Goal: Information Seeking & Learning: Learn about a topic

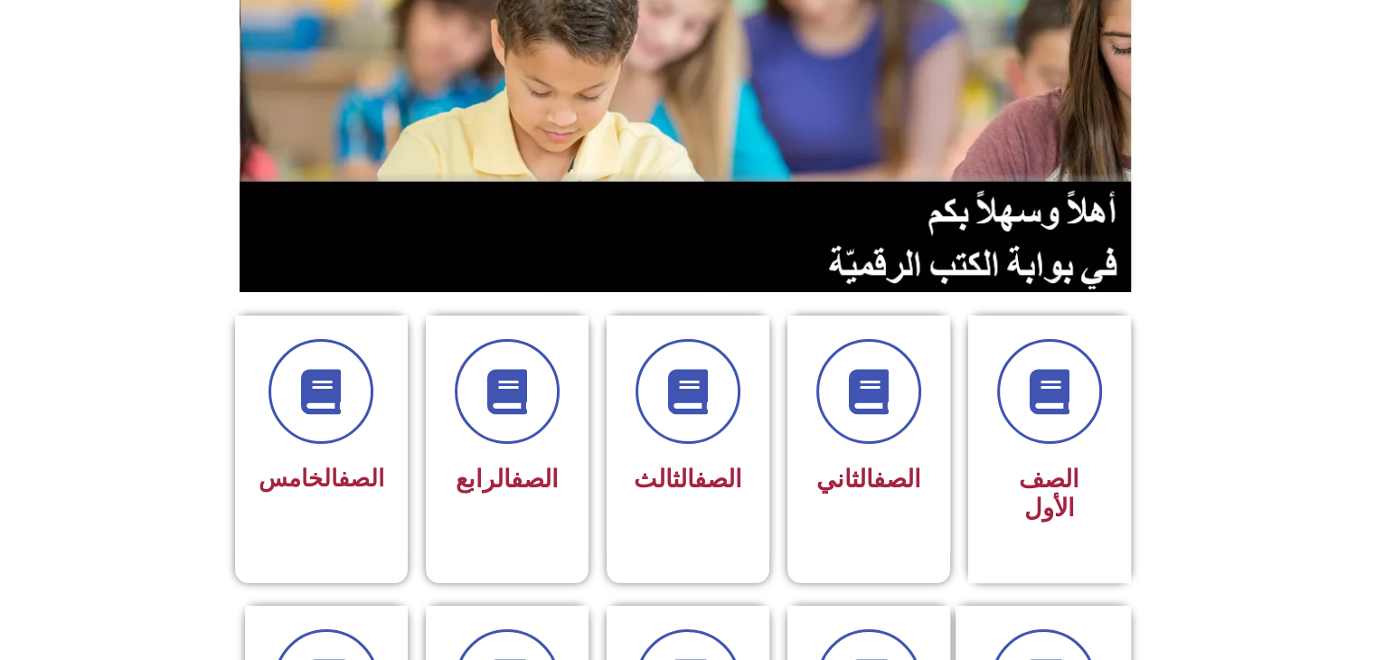
scroll to position [217, 0]
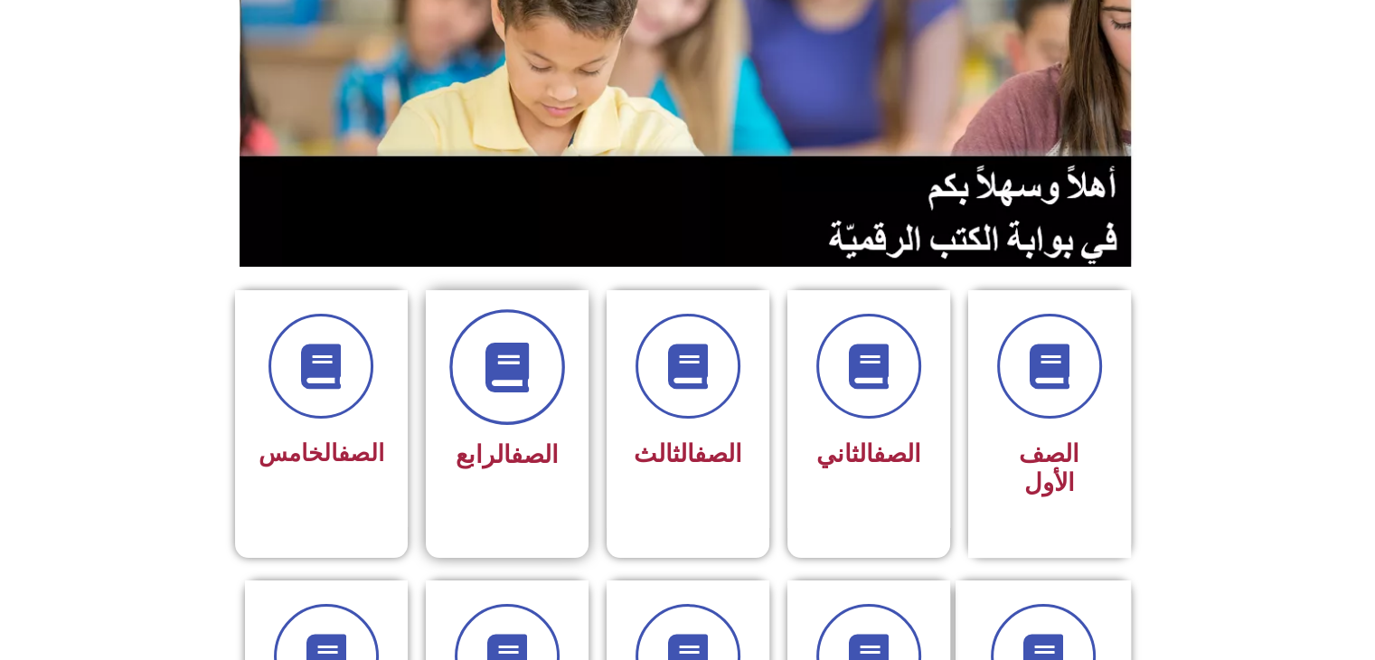
click at [510, 391] on icon at bounding box center [507, 368] width 50 height 50
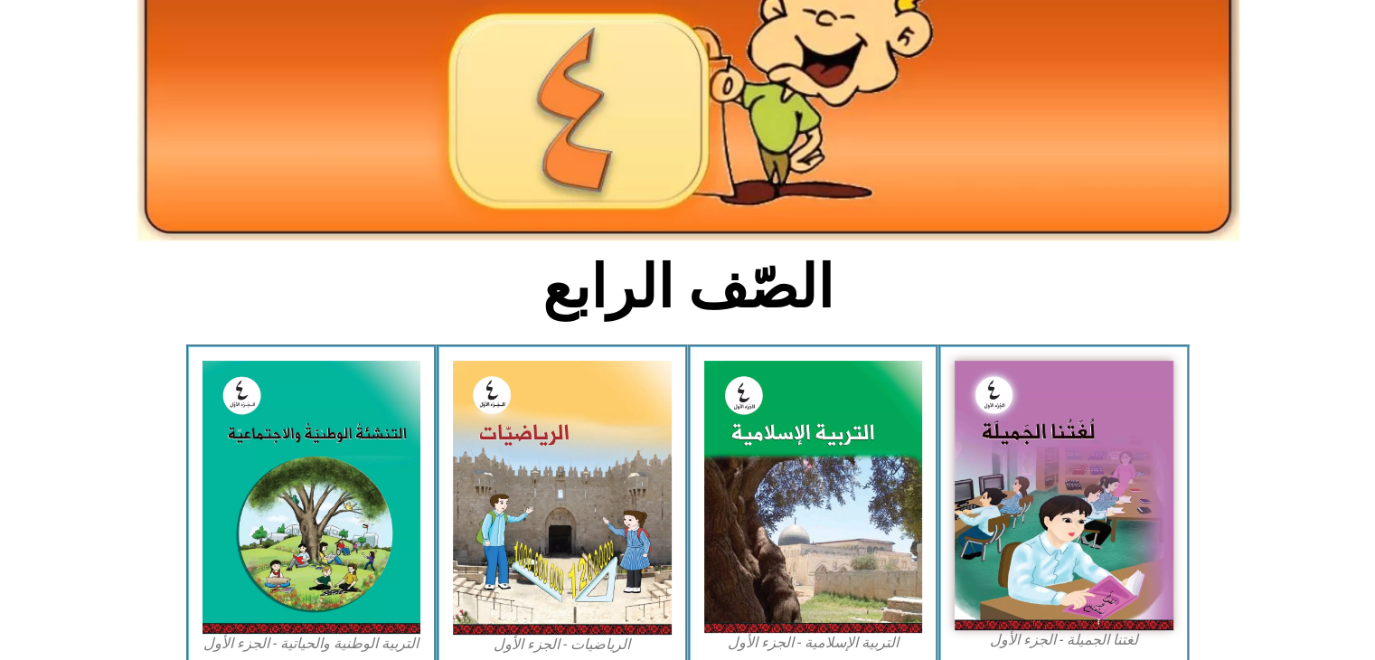
scroll to position [253, 0]
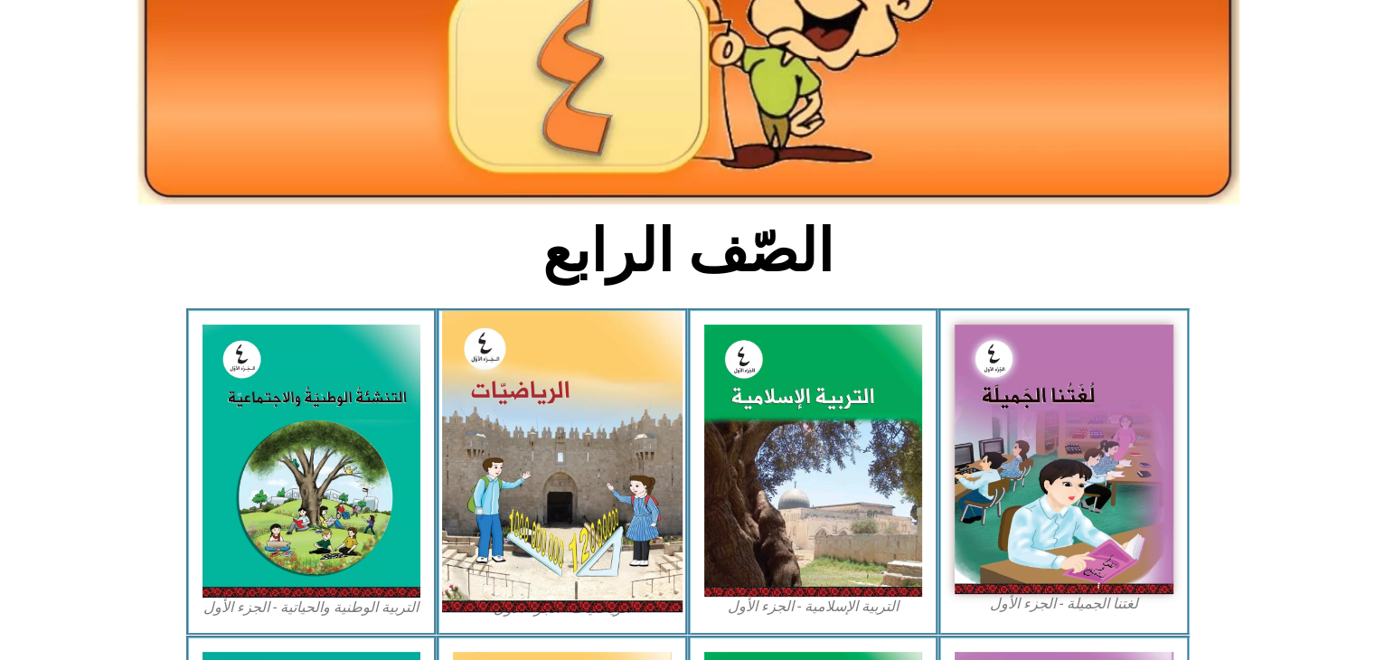
click at [522, 399] on img at bounding box center [562, 461] width 240 height 301
click at [542, 431] on img at bounding box center [562, 461] width 240 height 301
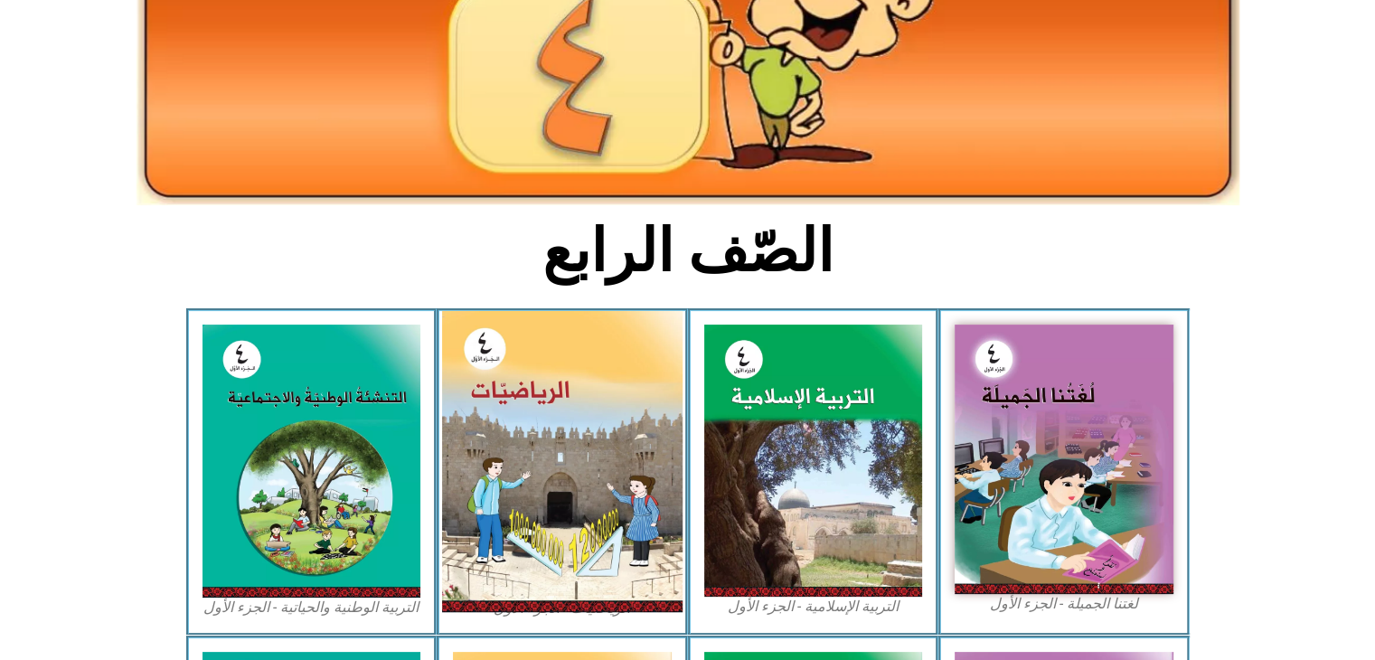
click at [542, 431] on img at bounding box center [562, 461] width 240 height 301
click at [542, 385] on img at bounding box center [562, 461] width 240 height 301
click at [542, 386] on img at bounding box center [562, 461] width 240 height 301
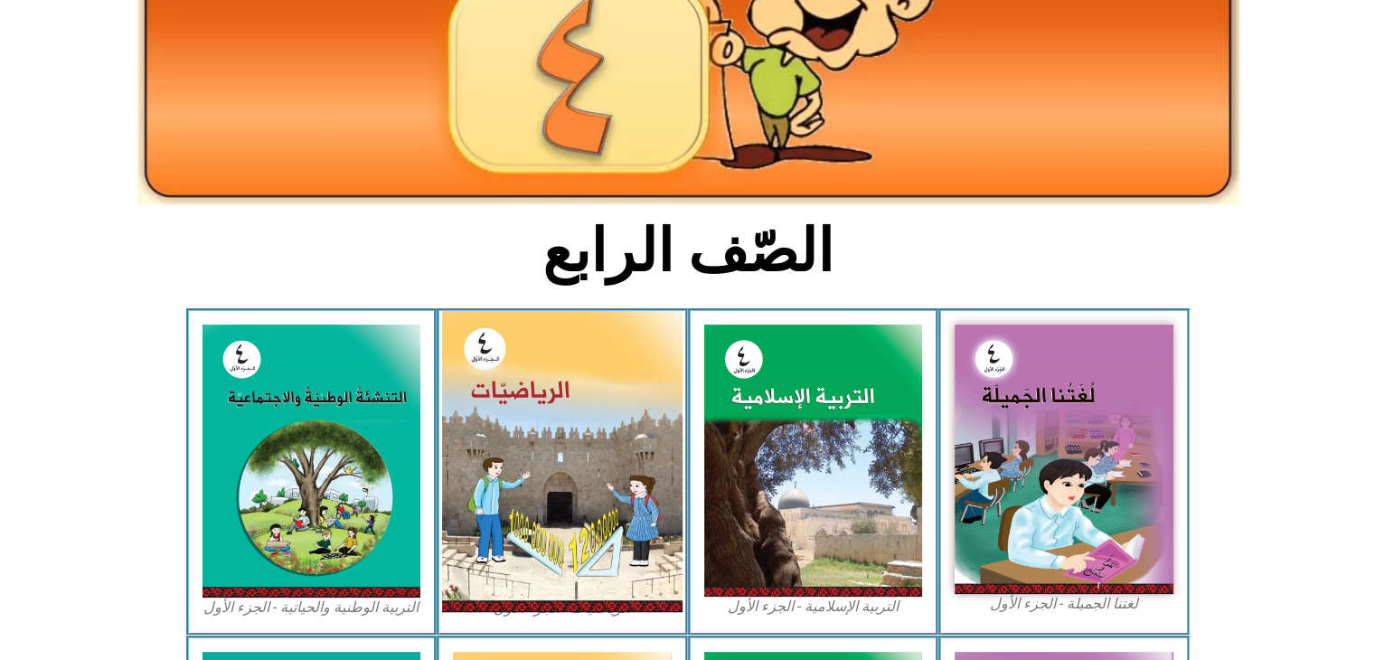
click at [542, 386] on img at bounding box center [562, 461] width 240 height 301
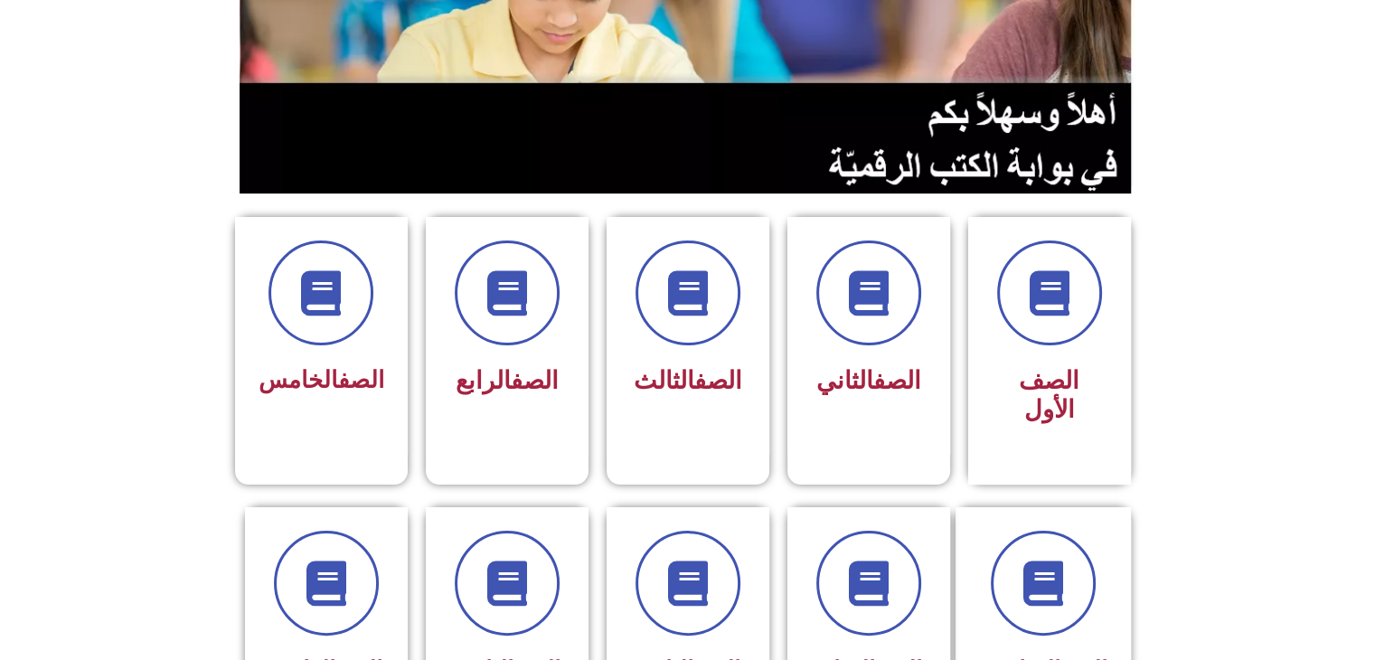
scroll to position [300, 0]
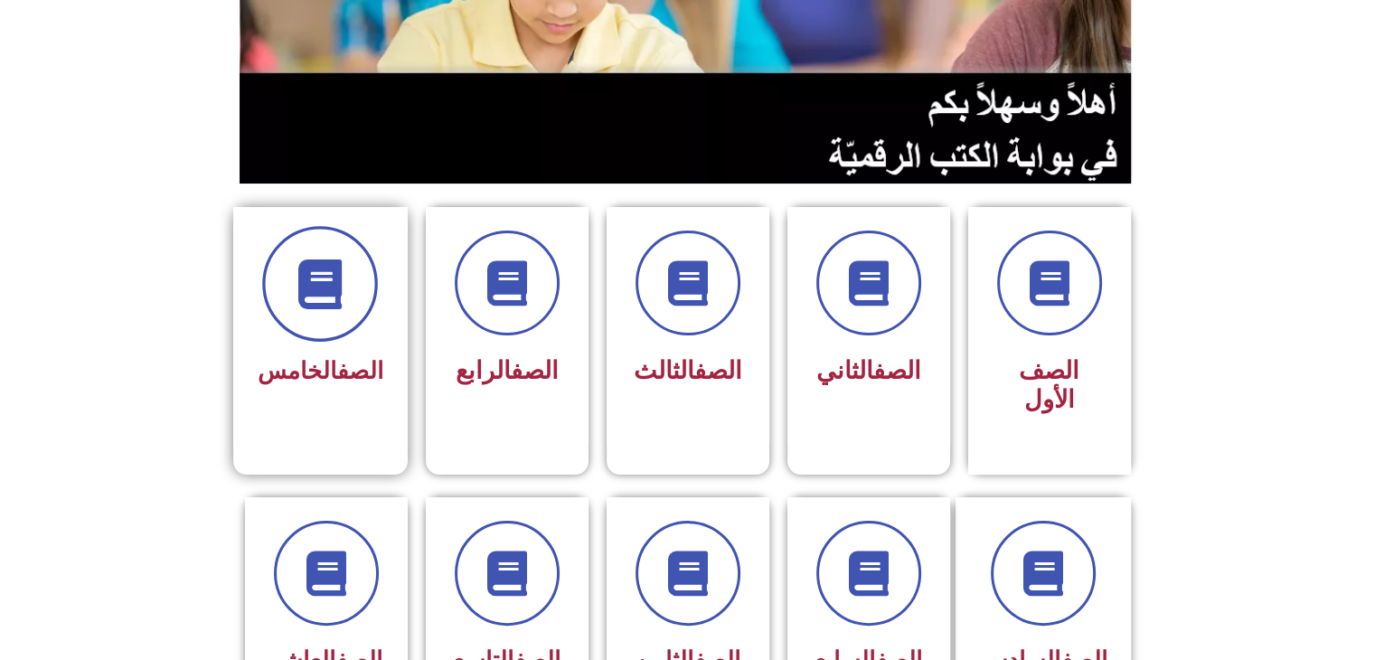
click at [340, 276] on icon at bounding box center [321, 284] width 50 height 50
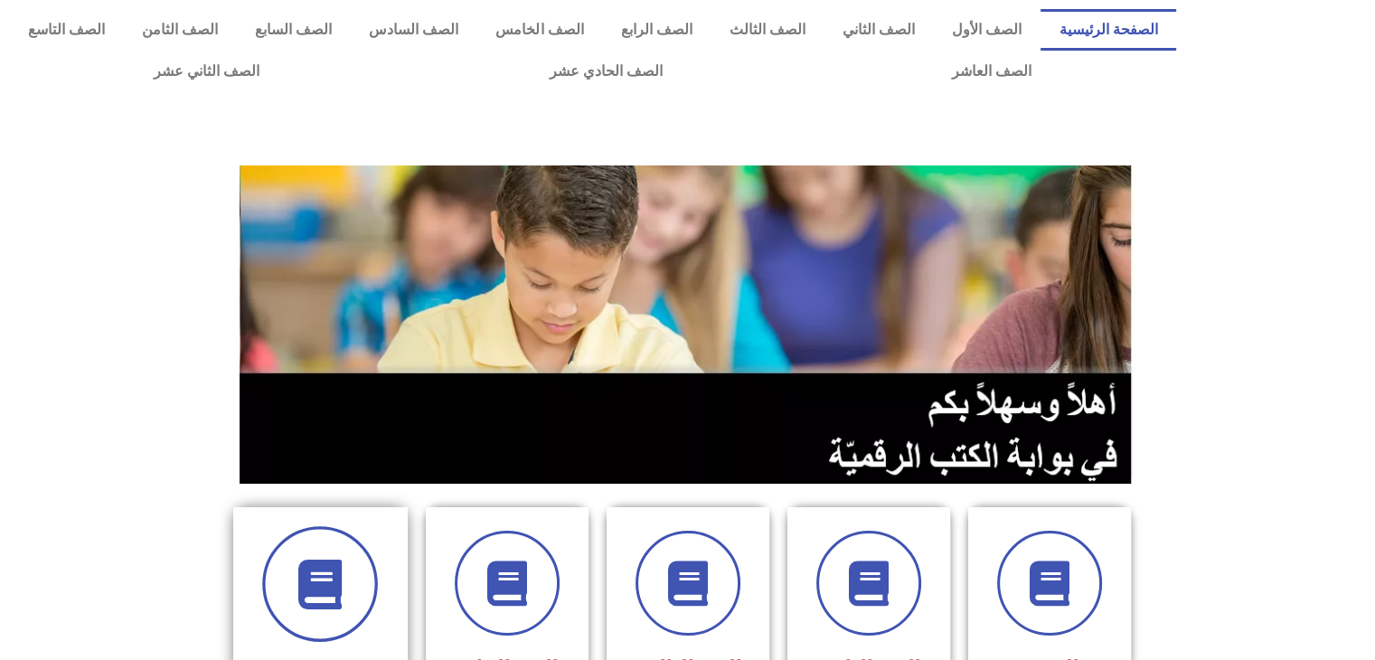
click at [353, 564] on span at bounding box center [320, 584] width 116 height 116
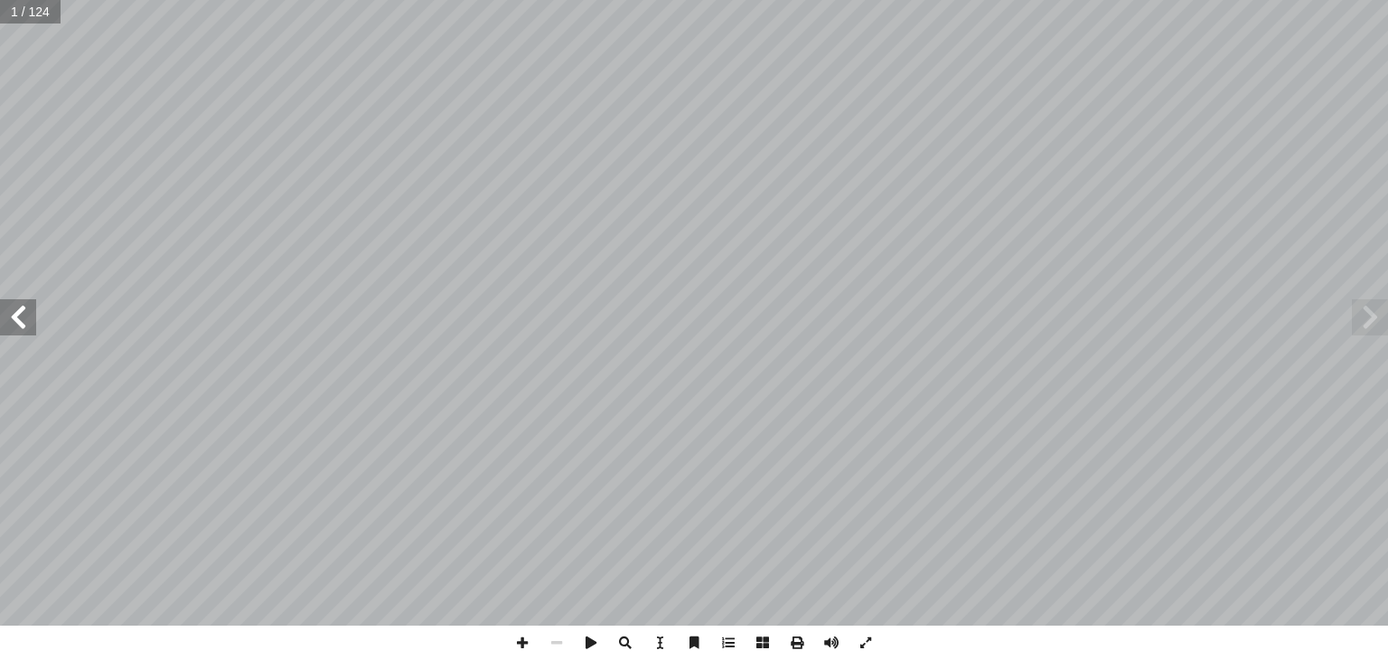
click at [20, 310] on span at bounding box center [18, 317] width 36 height 36
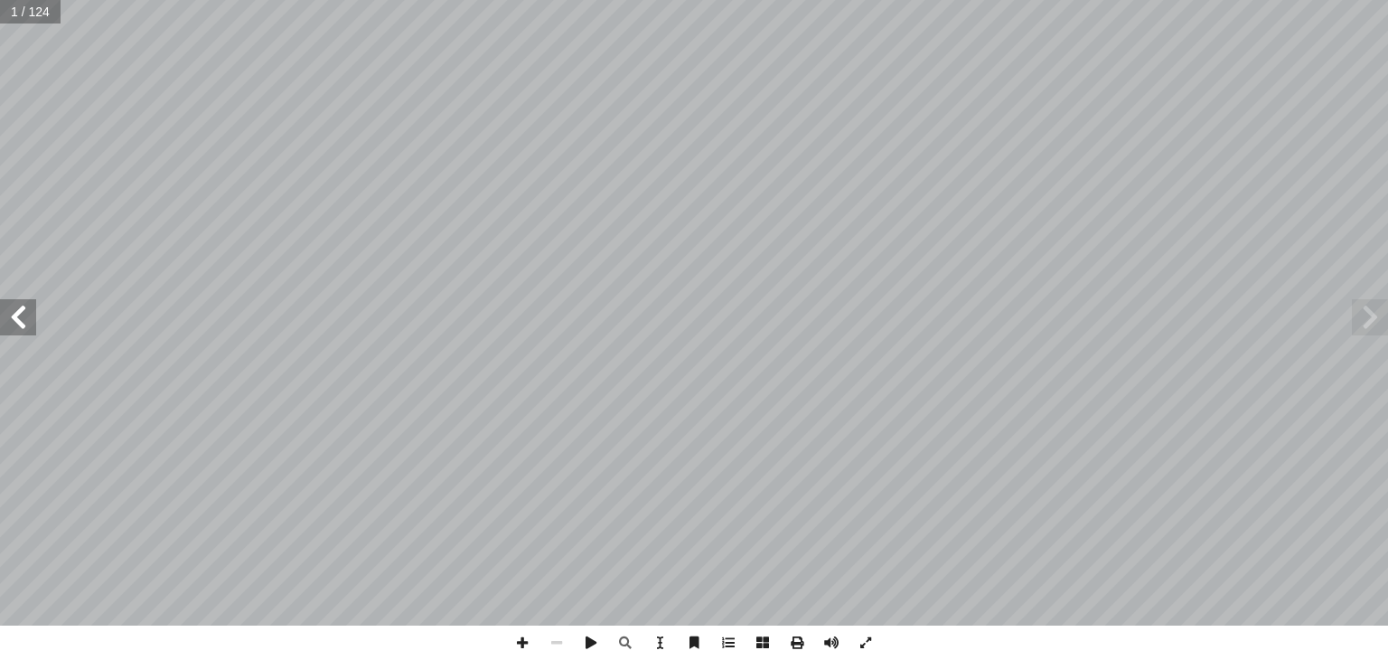
click at [22, 332] on span at bounding box center [18, 317] width 36 height 36
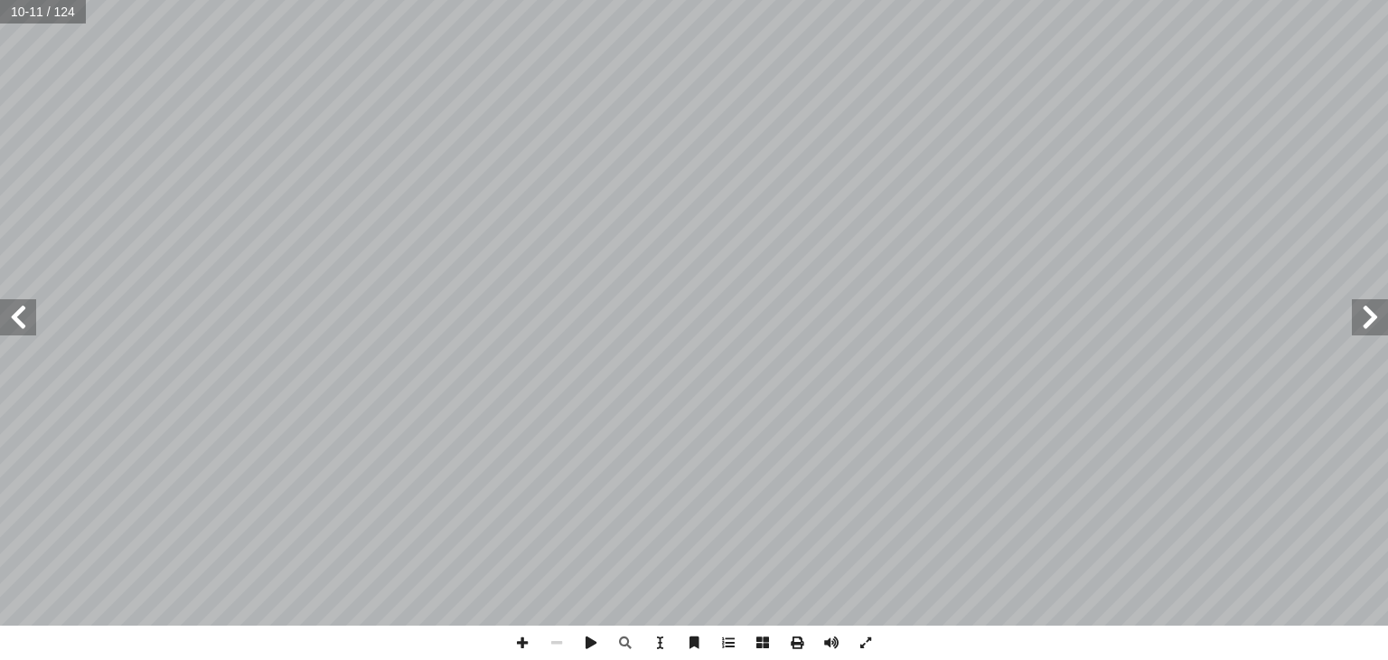
click at [22, 332] on span at bounding box center [18, 317] width 36 height 36
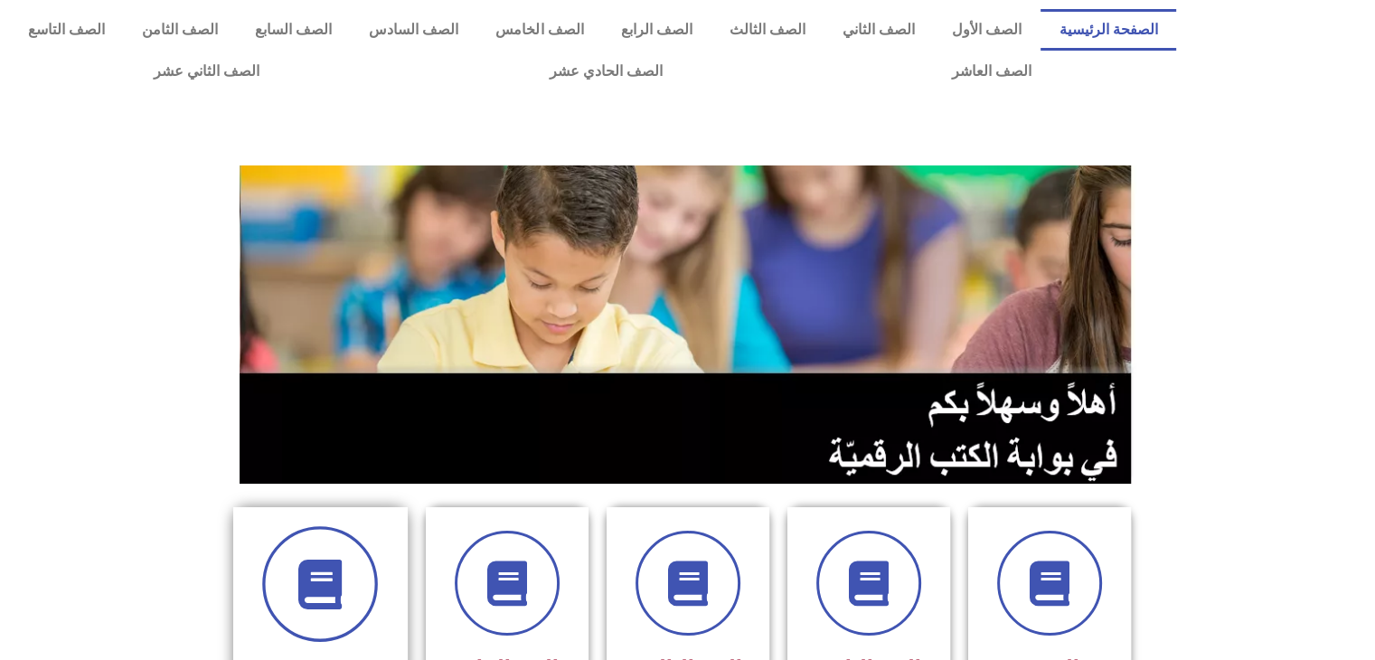
click at [355, 598] on span at bounding box center [320, 584] width 116 height 116
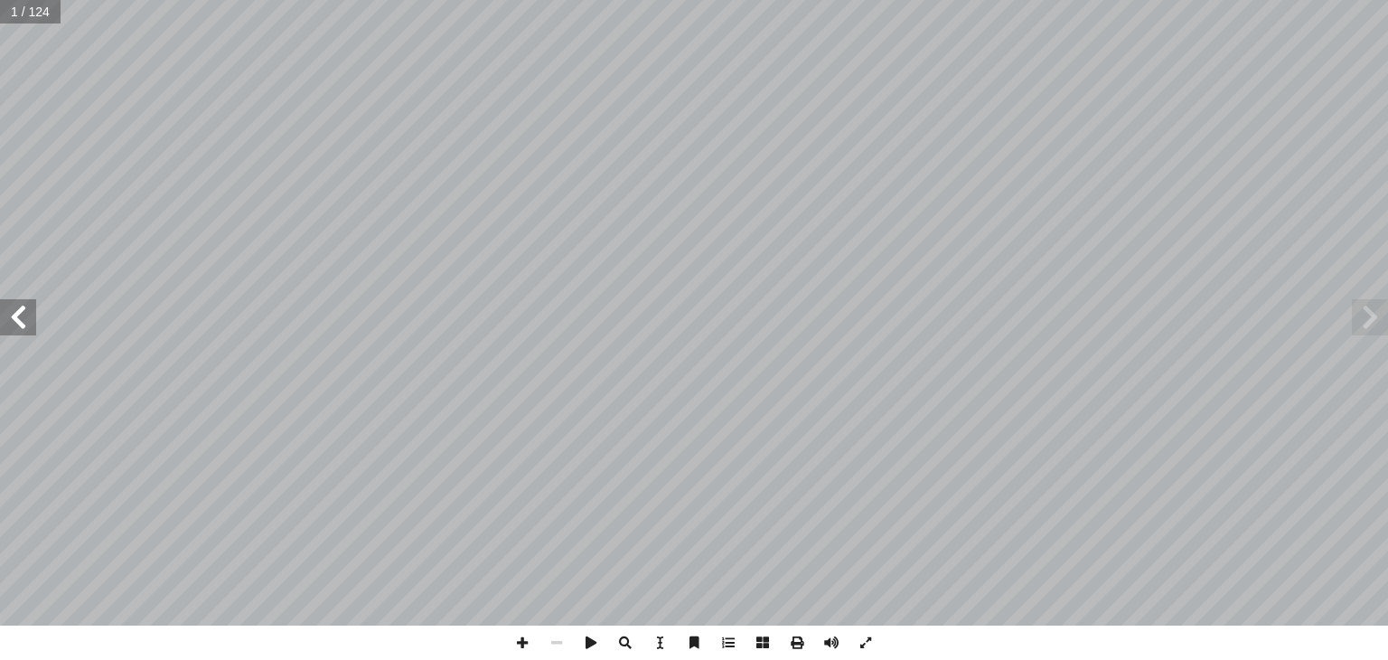
click at [17, 334] on span at bounding box center [18, 317] width 36 height 36
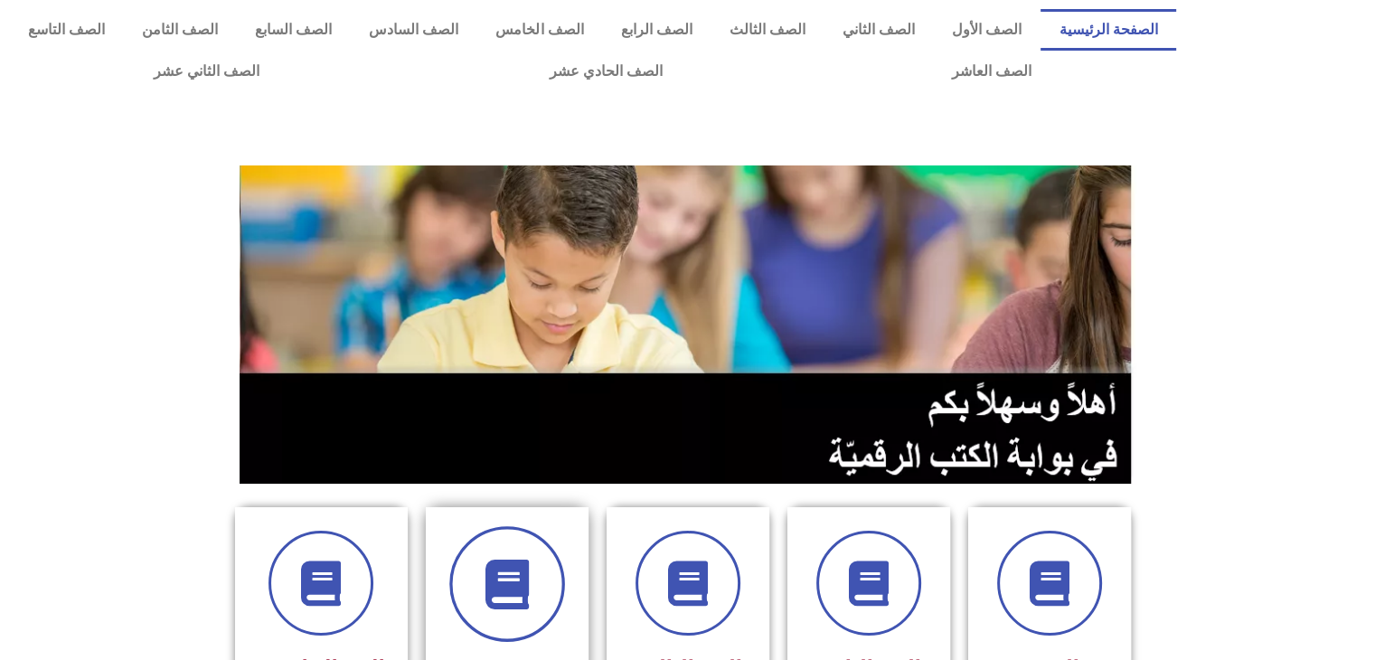
click at [513, 616] on span at bounding box center [507, 584] width 116 height 116
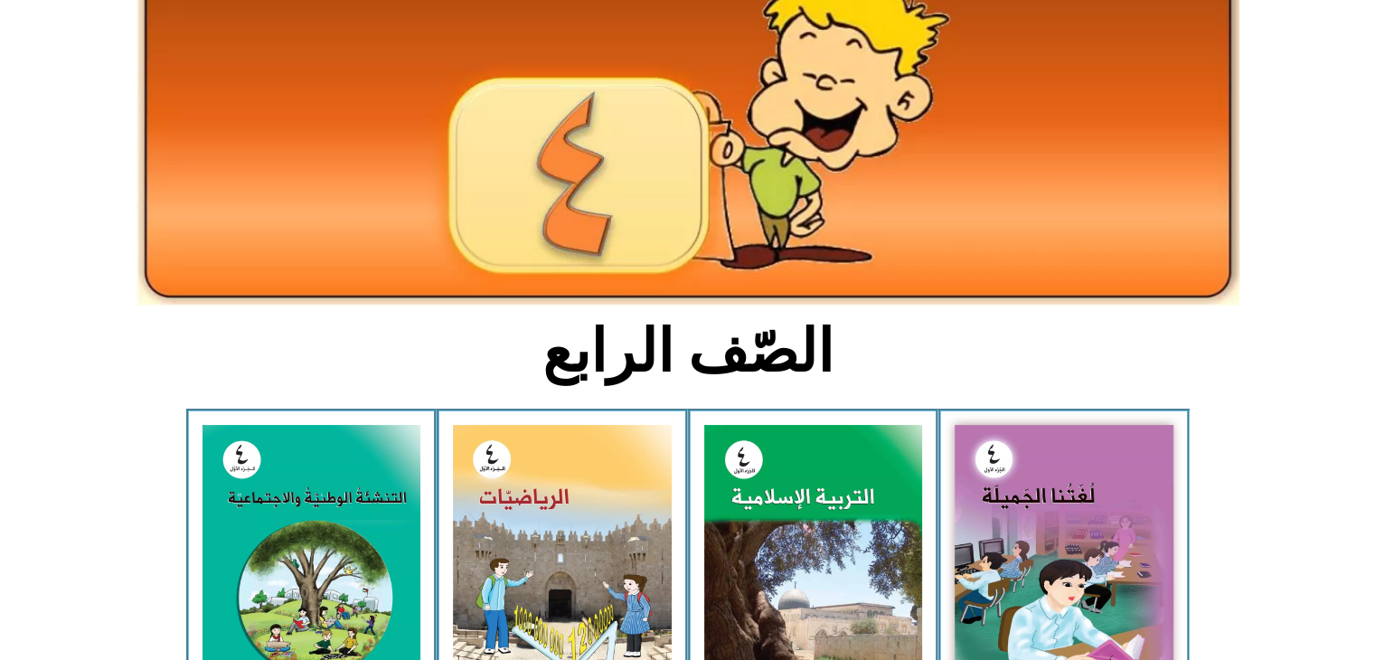
scroll to position [249, 0]
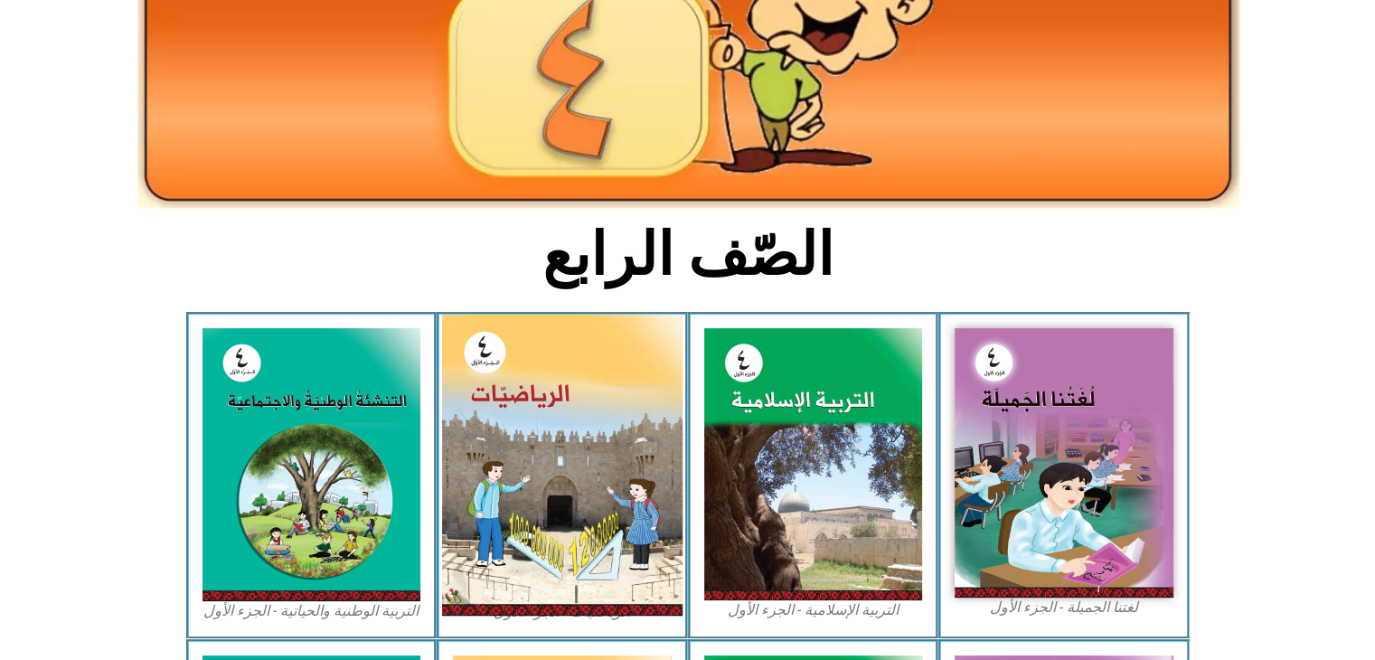
click at [659, 489] on img at bounding box center [562, 465] width 240 height 301
click at [576, 488] on img at bounding box center [562, 465] width 240 height 301
click at [575, 500] on img at bounding box center [562, 465] width 240 height 301
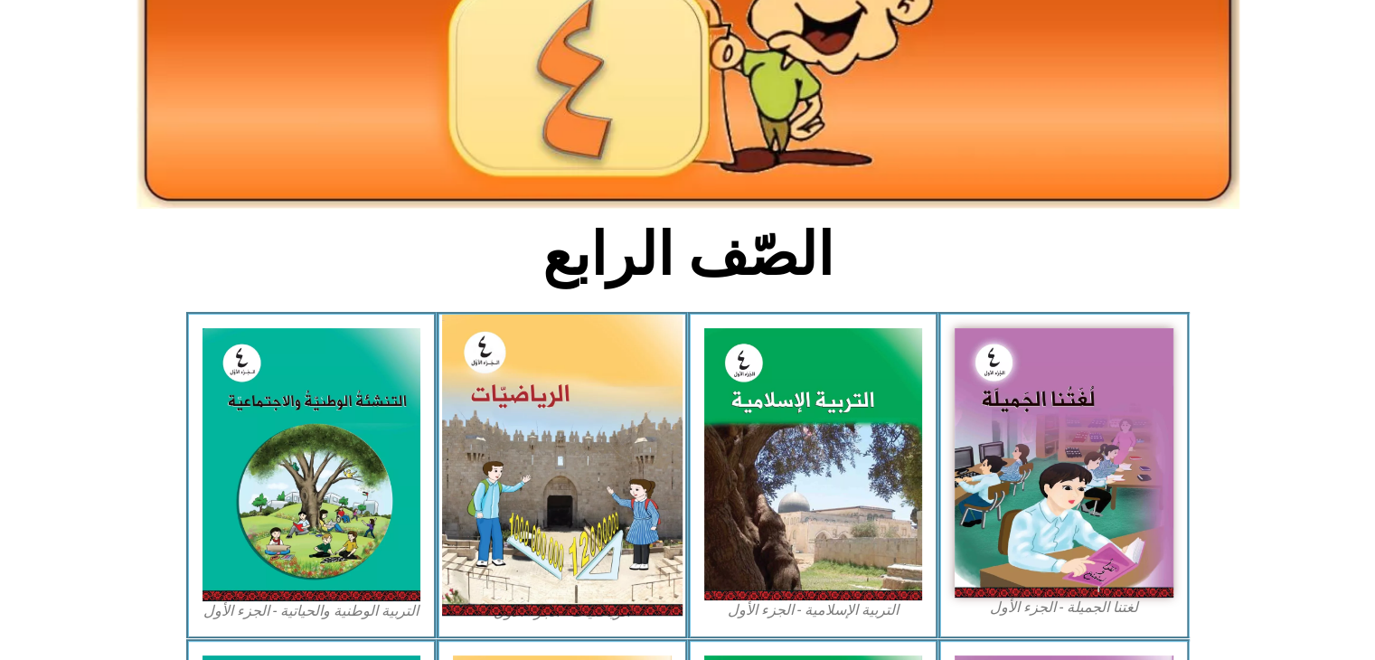
click at [575, 500] on img at bounding box center [562, 465] width 240 height 301
click at [567, 456] on img at bounding box center [562, 465] width 240 height 301
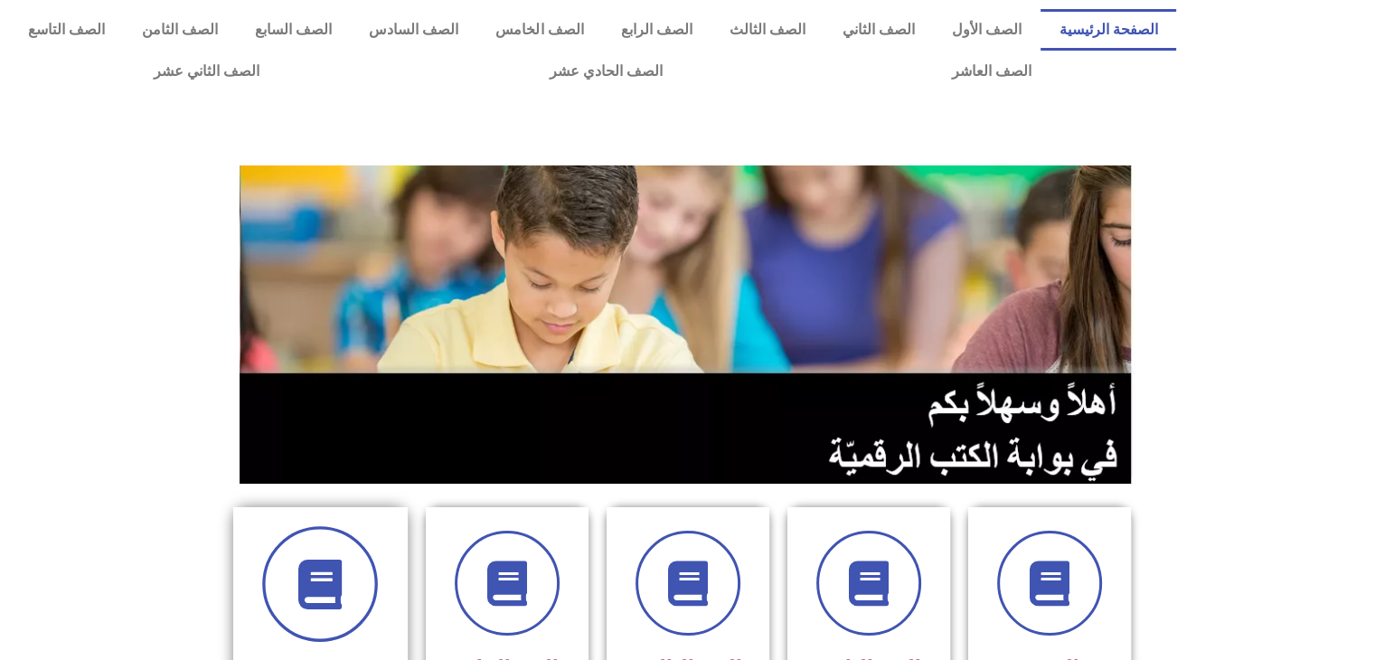
click at [344, 576] on icon at bounding box center [321, 585] width 50 height 50
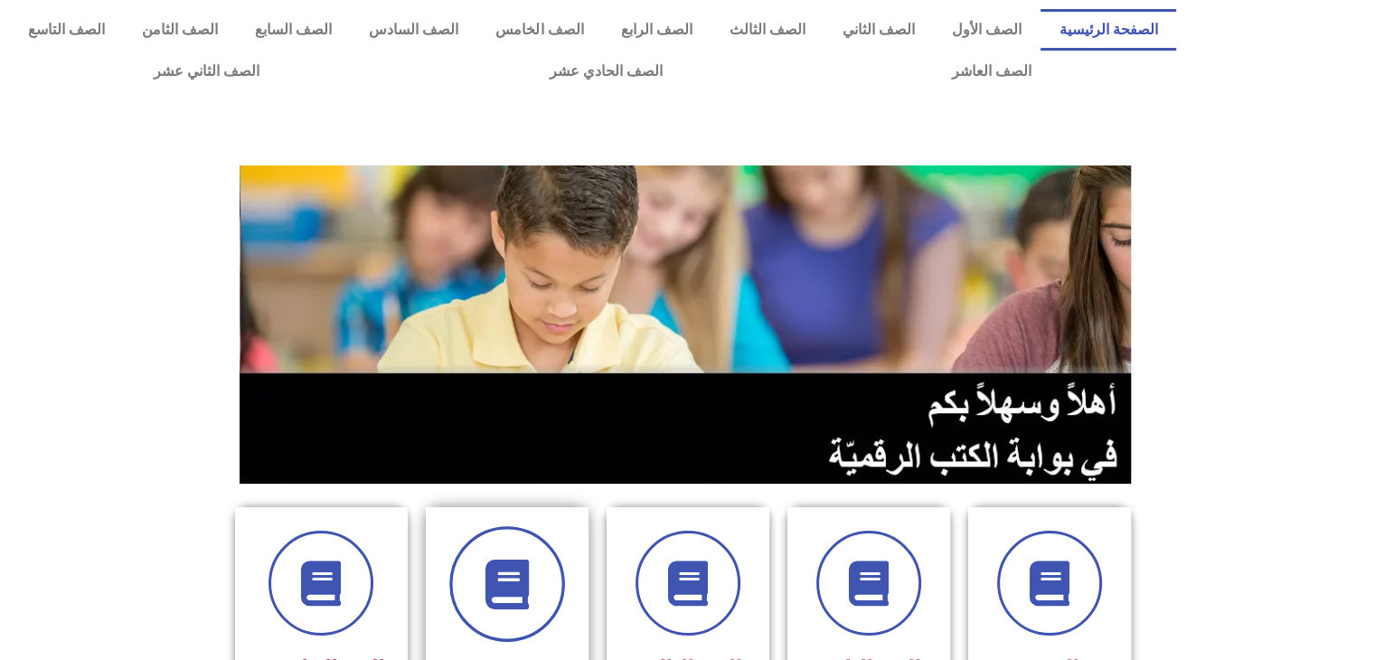
click at [535, 565] on span at bounding box center [507, 584] width 116 height 116
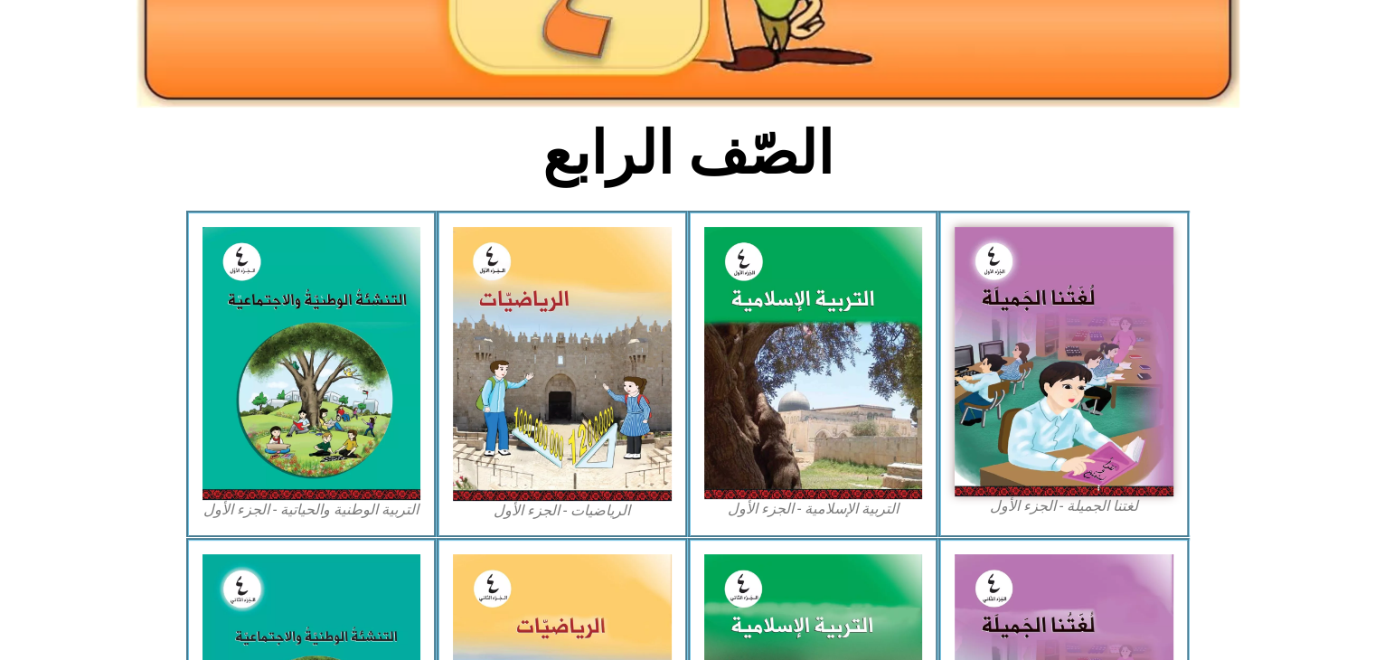
scroll to position [353, 0]
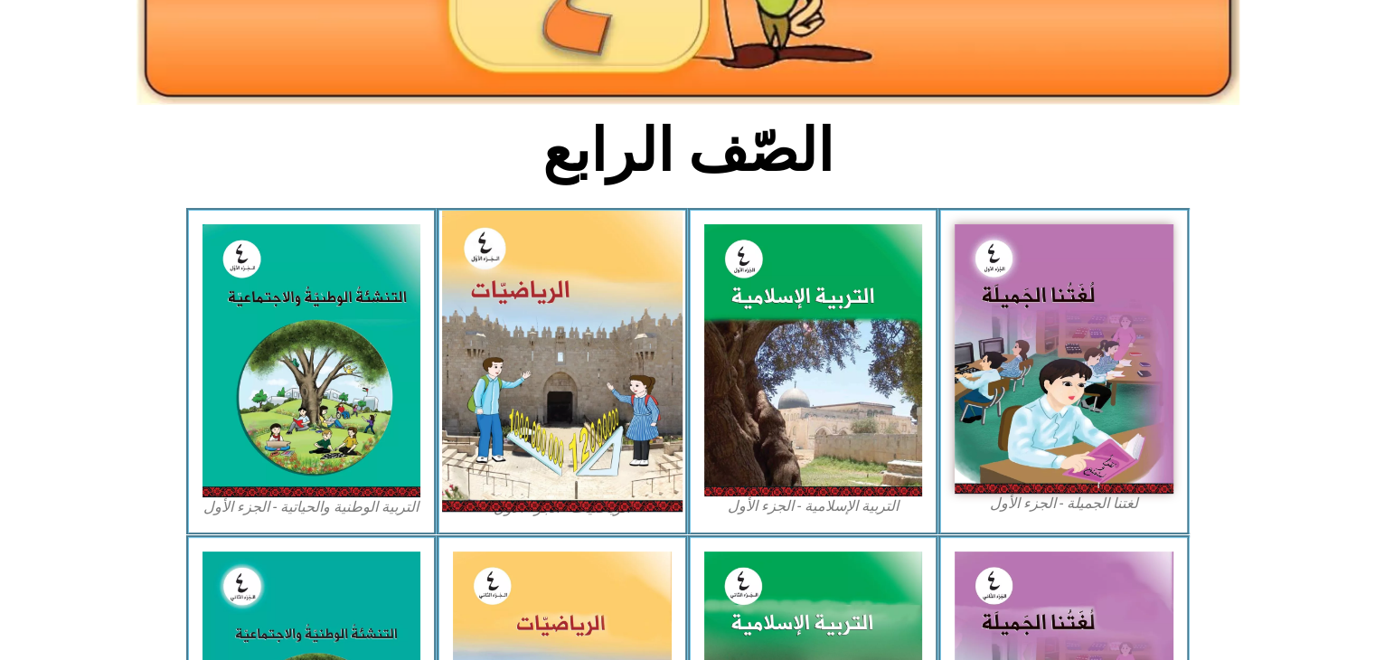
click at [591, 467] on img at bounding box center [562, 361] width 240 height 301
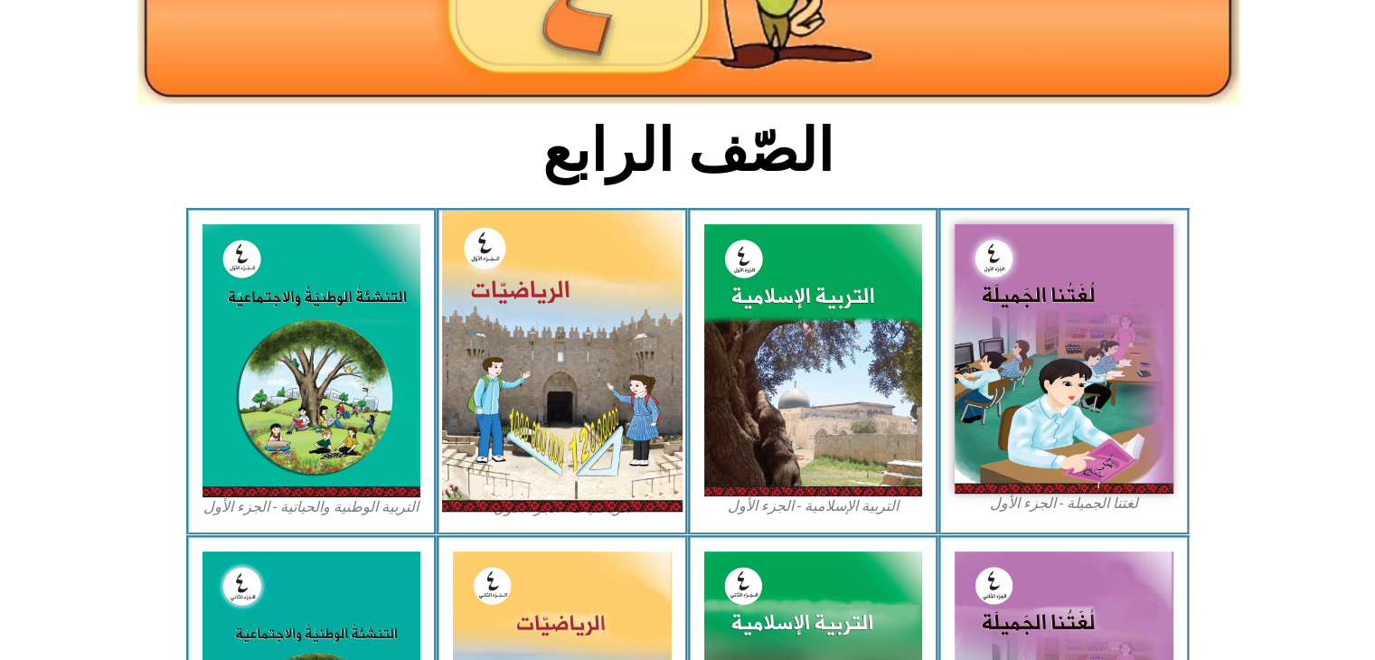
drag, startPoint x: 591, startPoint y: 467, endPoint x: 581, endPoint y: 410, distance: 57.8
click at [581, 410] on img at bounding box center [562, 361] width 240 height 301
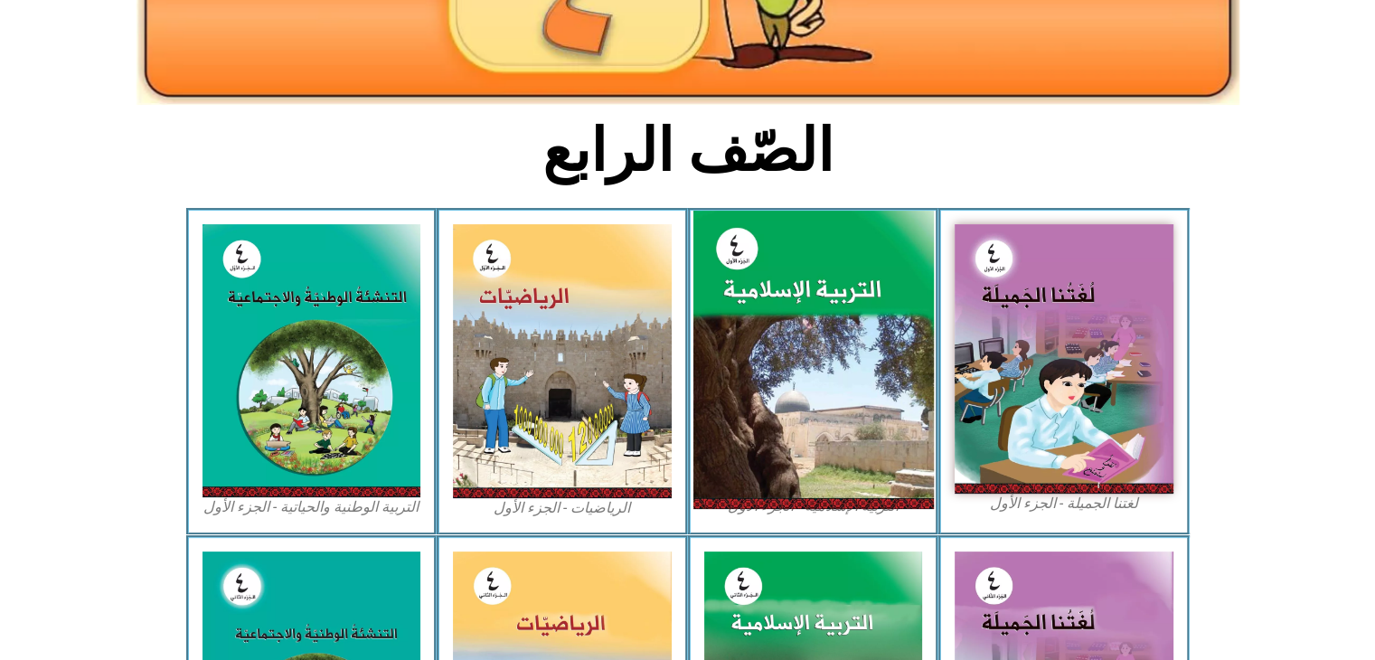
click at [724, 379] on img at bounding box center [812, 360] width 240 height 299
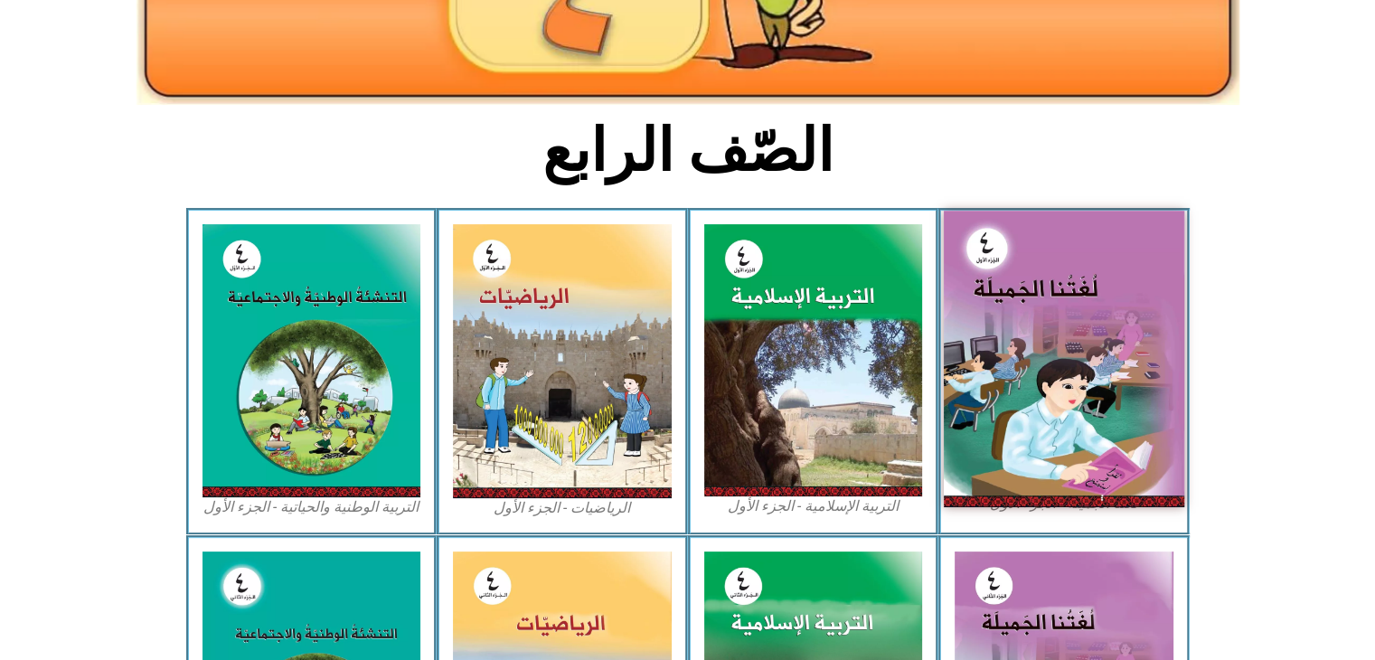
click at [1078, 315] on img at bounding box center [1064, 359] width 240 height 296
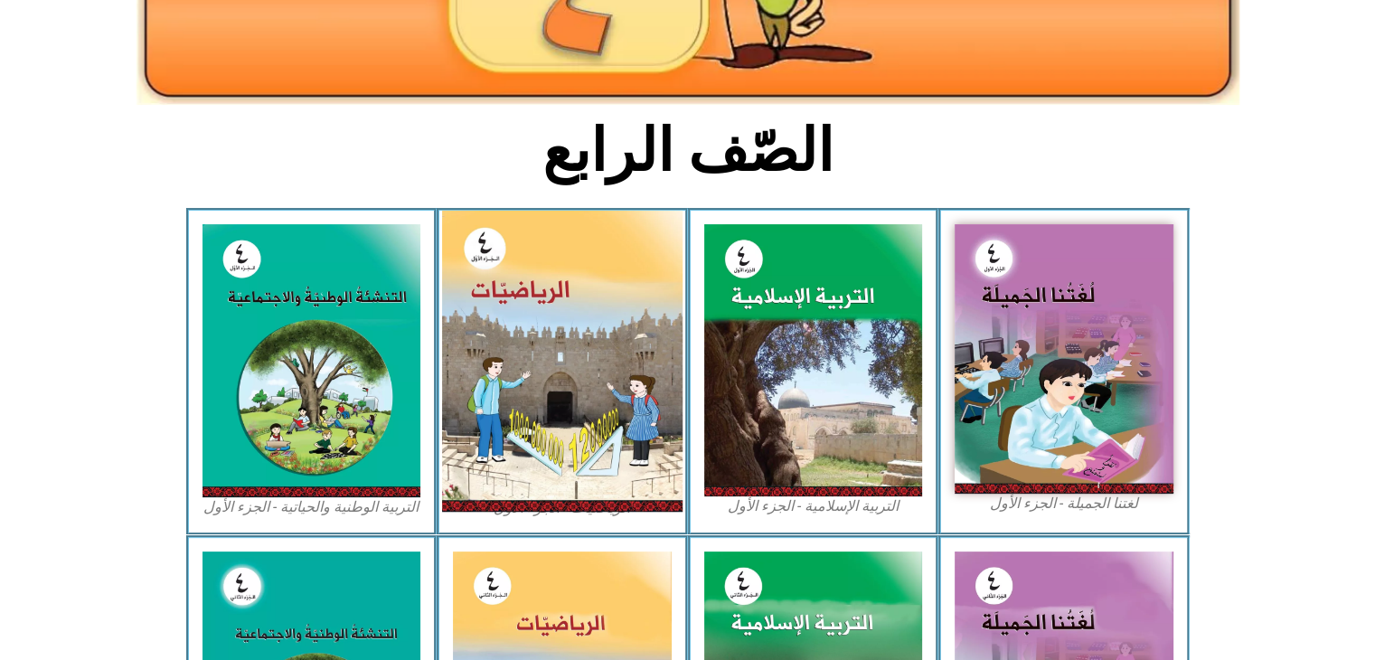
click at [567, 396] on img at bounding box center [562, 361] width 240 height 301
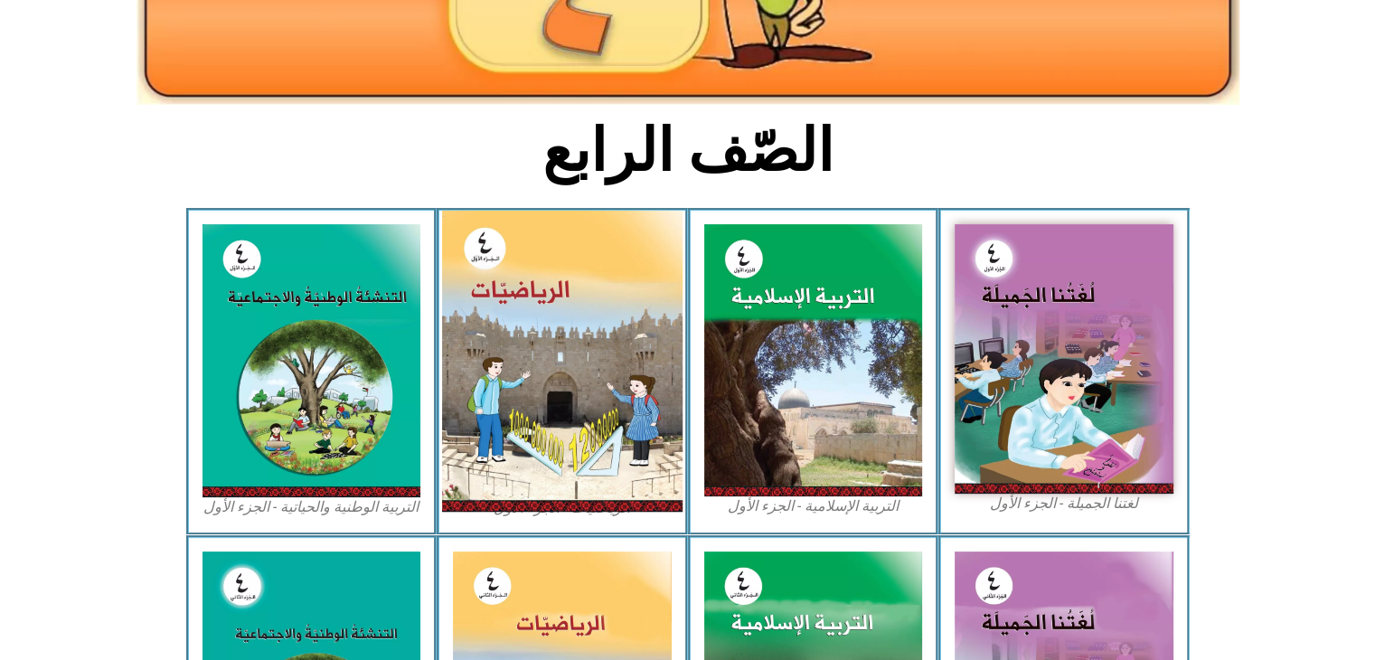
click at [567, 396] on img at bounding box center [562, 361] width 240 height 301
click at [571, 369] on img at bounding box center [562, 361] width 240 height 301
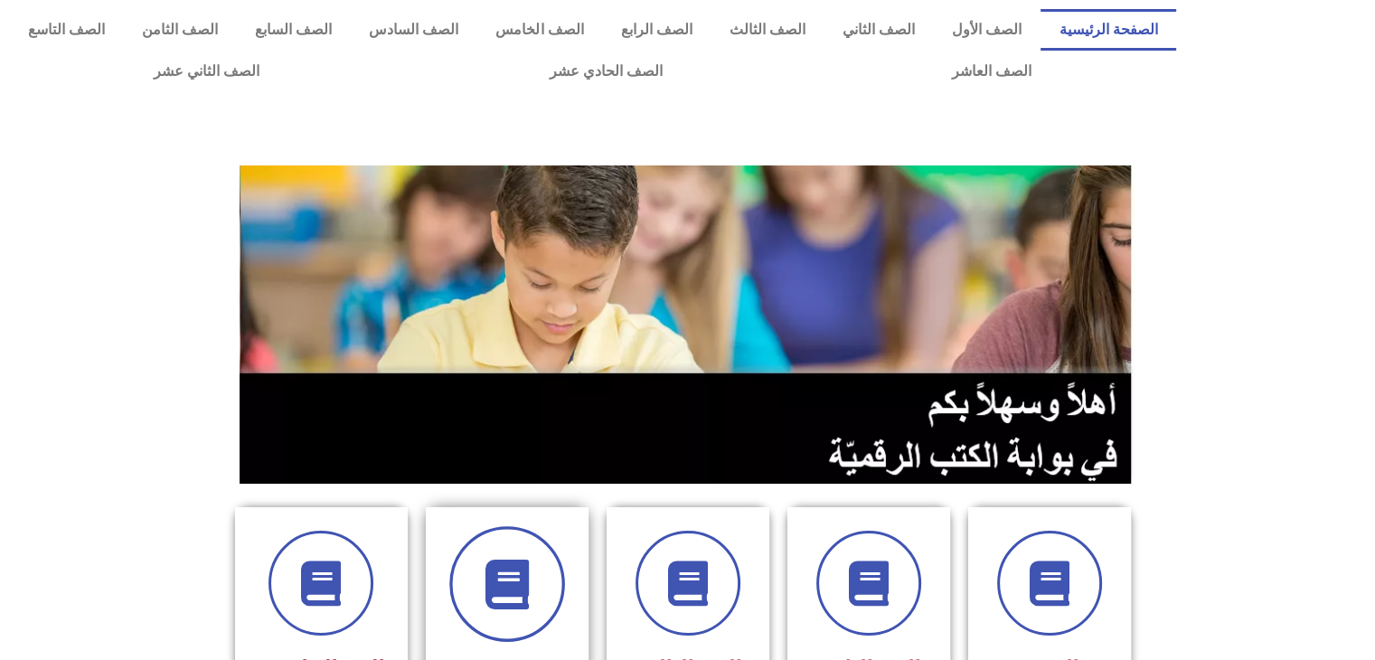
click at [501, 576] on icon at bounding box center [507, 585] width 50 height 50
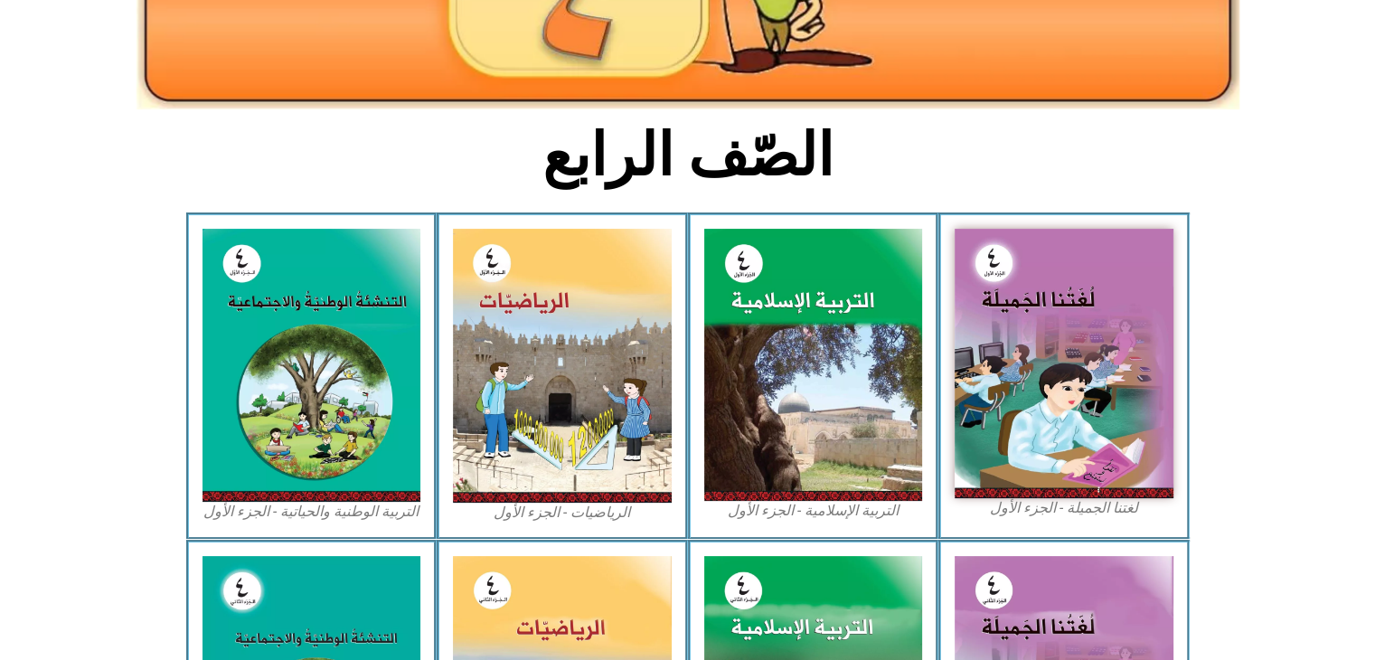
scroll to position [409, 0]
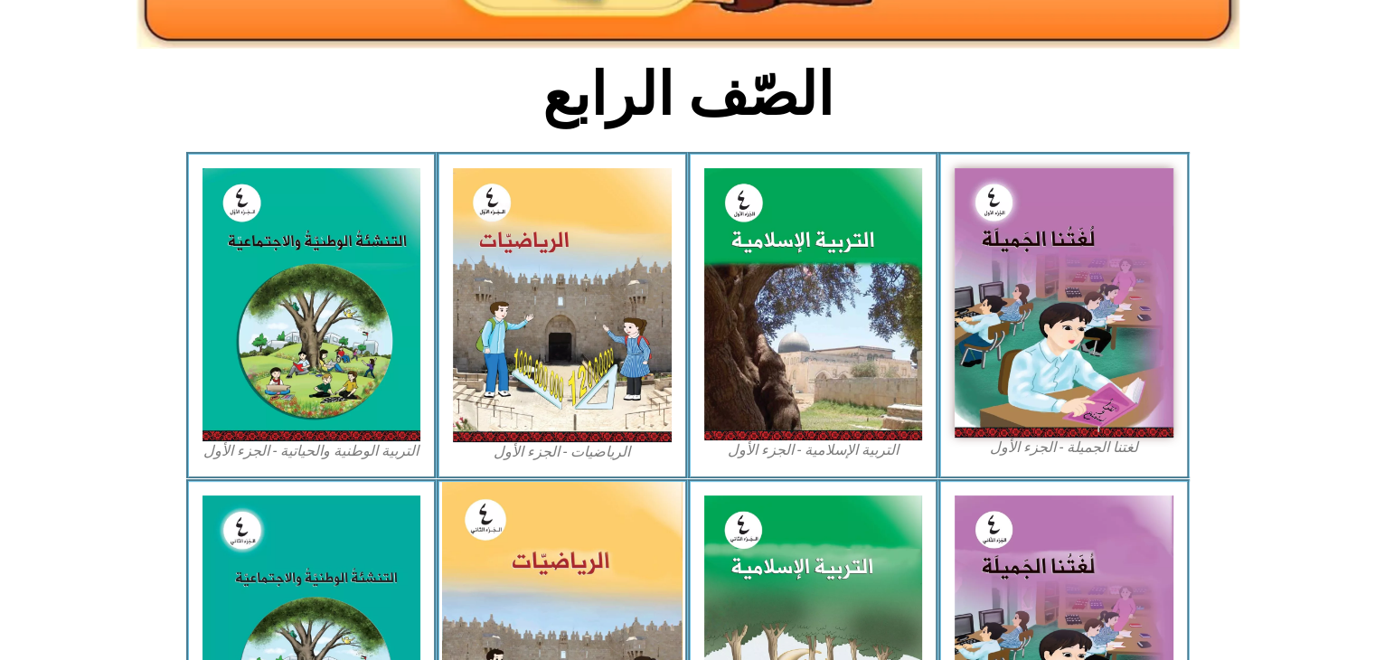
click at [631, 552] on img at bounding box center [562, 631] width 240 height 299
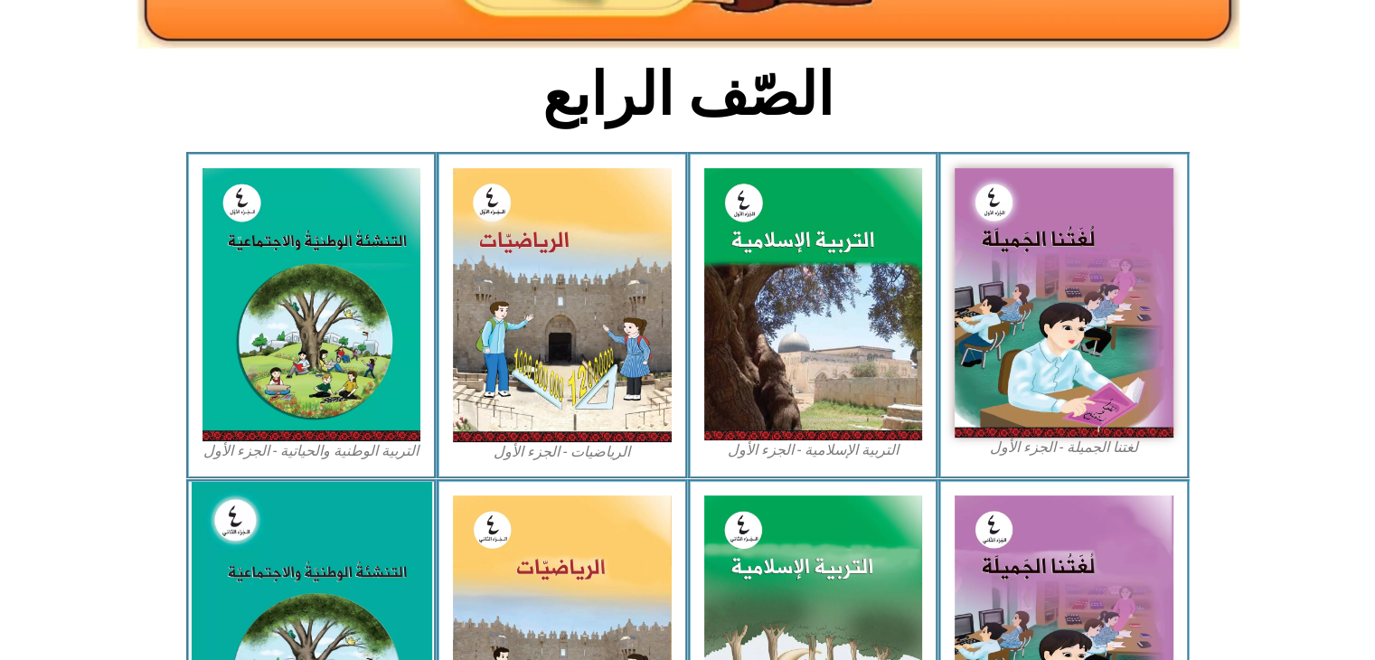
click at [290, 555] on img at bounding box center [311, 632] width 240 height 301
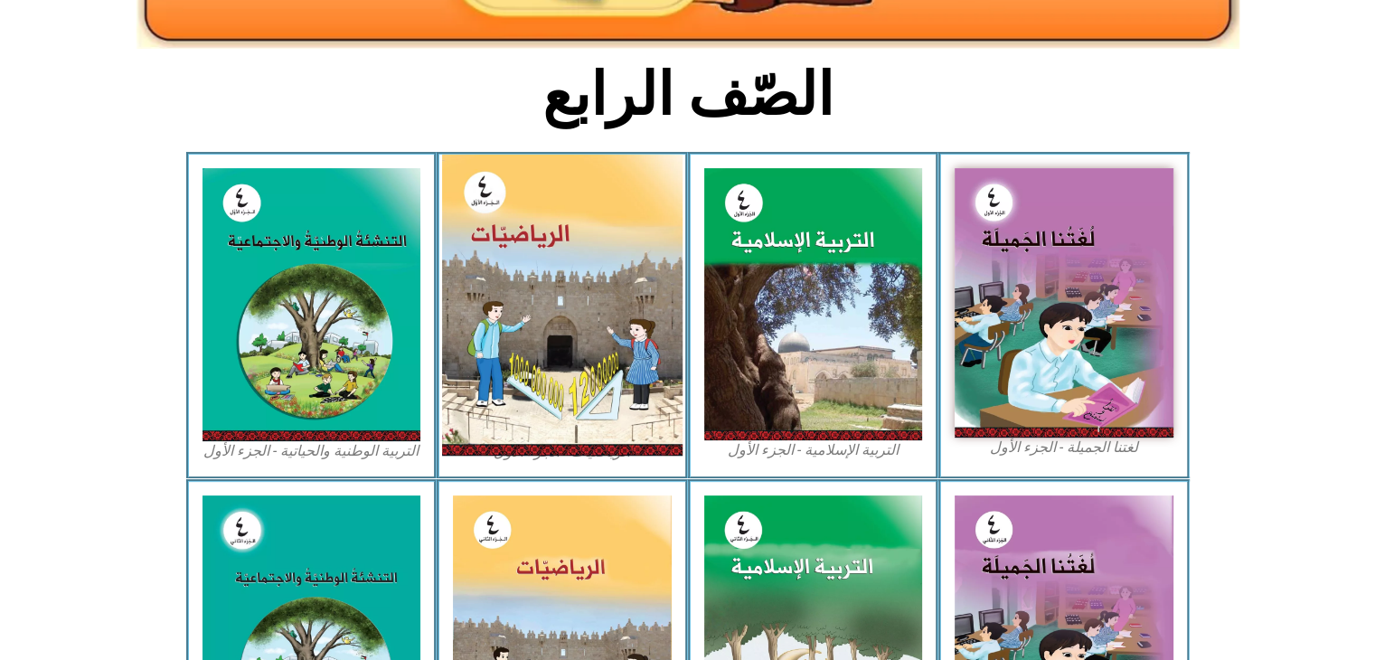
click at [543, 407] on img at bounding box center [562, 305] width 240 height 301
click at [543, 408] on img at bounding box center [562, 305] width 240 height 301
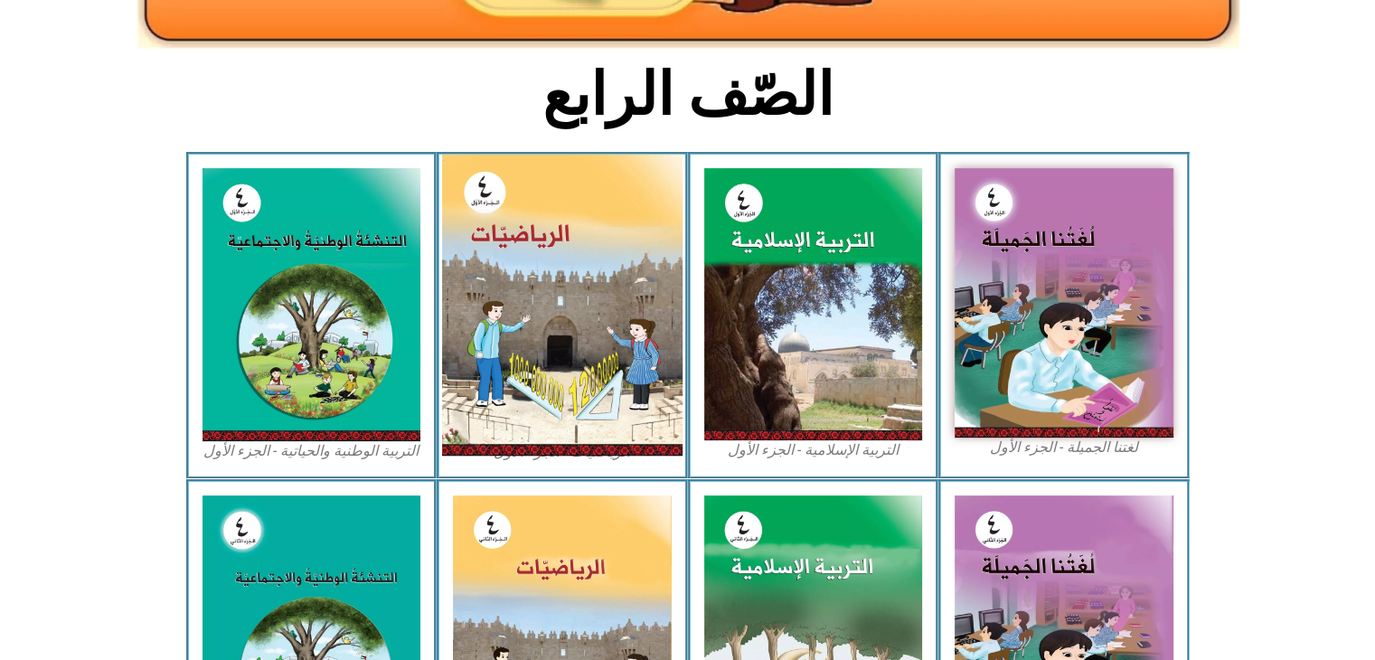
click at [543, 408] on img at bounding box center [562, 305] width 240 height 301
click at [568, 367] on img at bounding box center [562, 305] width 240 height 301
